Goal: Task Accomplishment & Management: Manage account settings

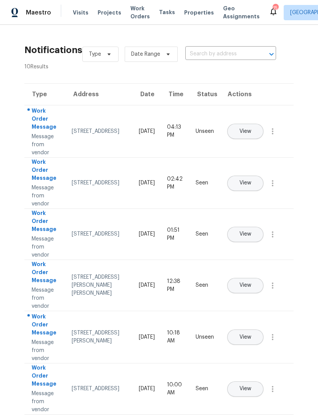
click at [42, 13] on span "Maestro" at bounding box center [38, 12] width 25 height 9
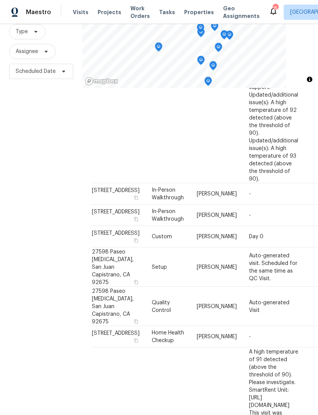
scroll to position [820, 0]
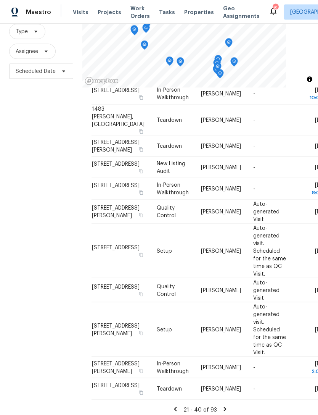
scroll to position [24, 0]
click at [232, 405] on div "21 - 40 of 93" at bounding box center [200, 409] width 217 height 8
click at [225, 407] on icon at bounding box center [225, 408] width 7 height 7
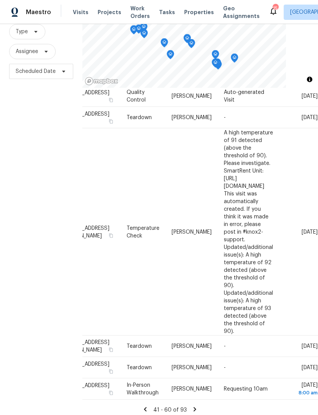
scroll to position [601, 63]
